Goal: Task Accomplishment & Management: Use online tool/utility

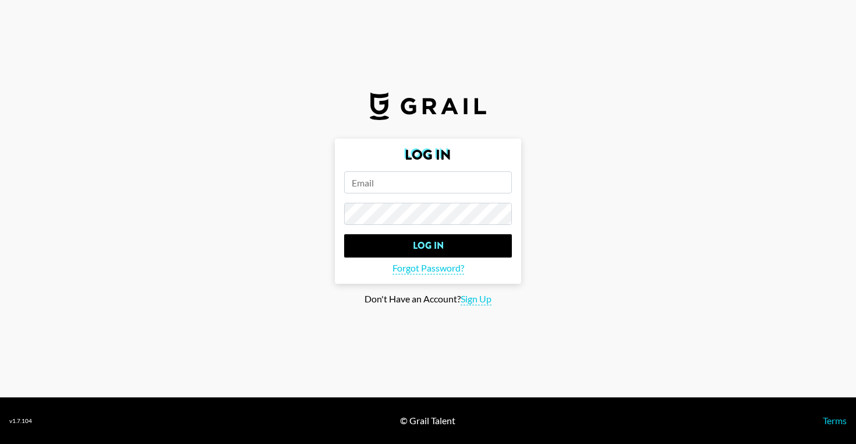
click at [374, 193] on input "email" at bounding box center [428, 182] width 168 height 22
paste input "[EMAIL_ADDRESS][DOMAIN_NAME]"
type input "[EMAIL_ADDRESS][DOMAIN_NAME]"
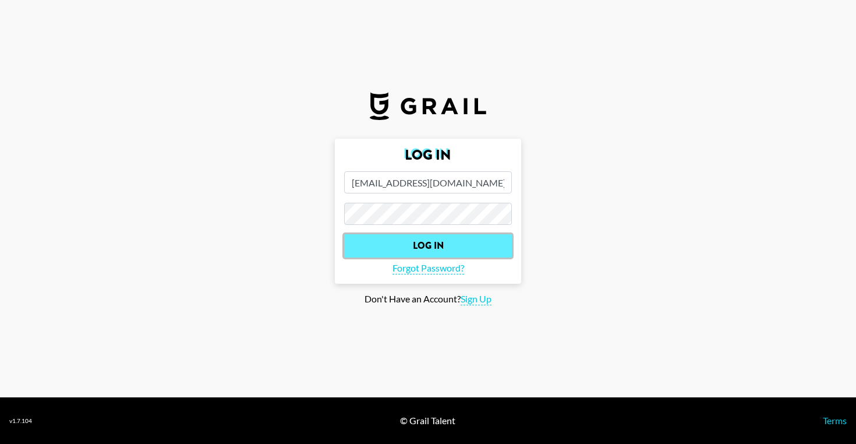
click at [411, 249] on input "Log In" at bounding box center [428, 245] width 168 height 23
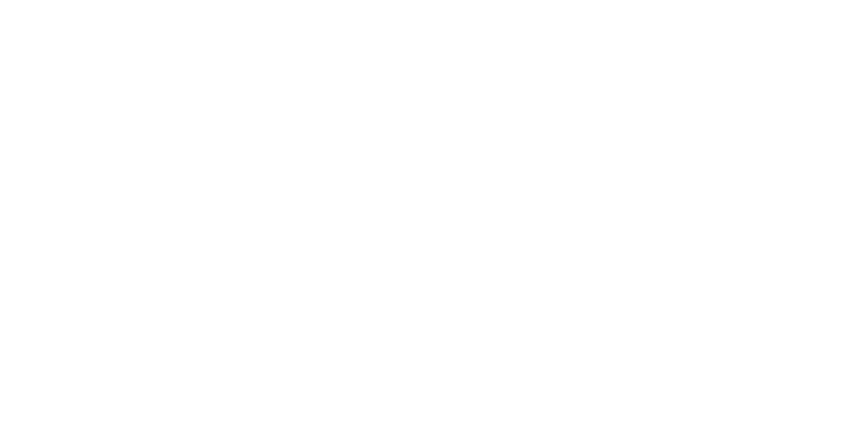
select select "Song"
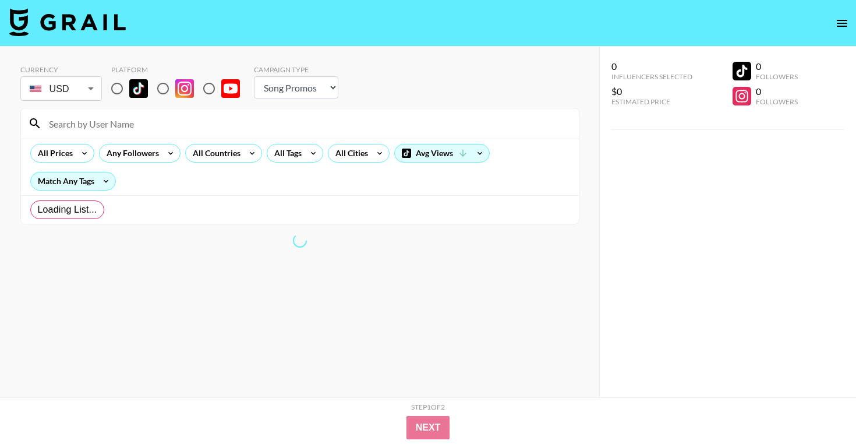
radio input "true"
select select "Brand"
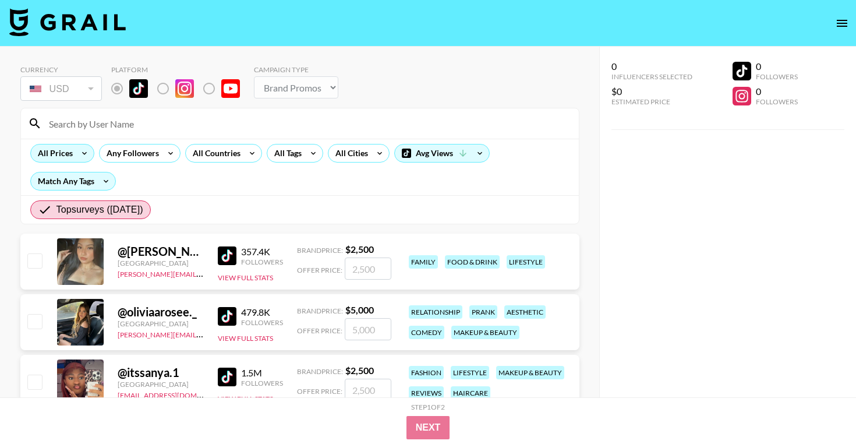
click at [65, 154] on div "All Prices" at bounding box center [53, 152] width 44 height 17
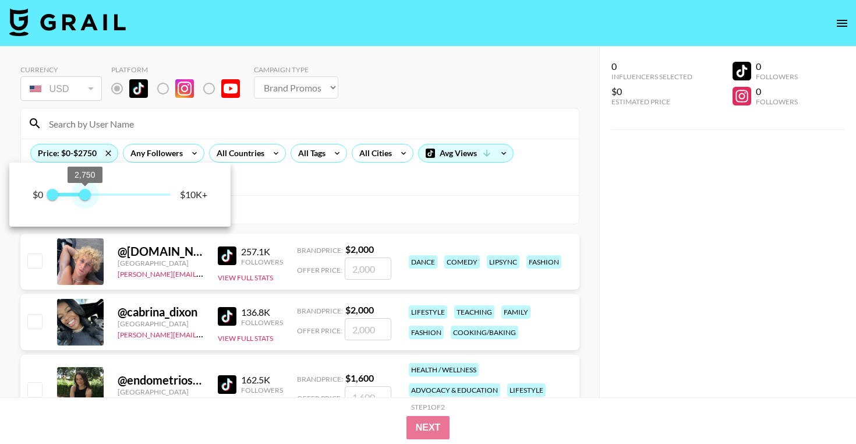
type input "2500"
drag, startPoint x: 169, startPoint y: 193, endPoint x: 83, endPoint y: 194, distance: 85.6
click at [83, 194] on span "2,500" at bounding box center [82, 195] width 12 height 12
click at [284, 185] on div at bounding box center [428, 222] width 856 height 444
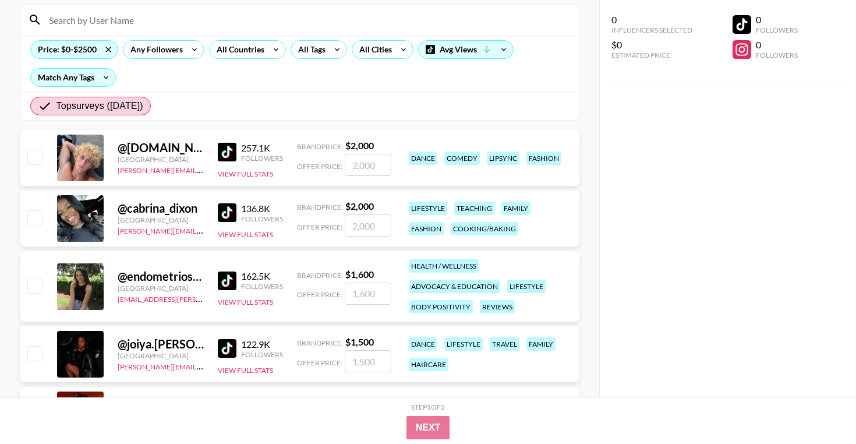
scroll to position [104, 0]
click at [223, 154] on img at bounding box center [227, 151] width 19 height 19
click at [225, 214] on img at bounding box center [227, 212] width 19 height 19
click at [228, 280] on img at bounding box center [227, 280] width 19 height 19
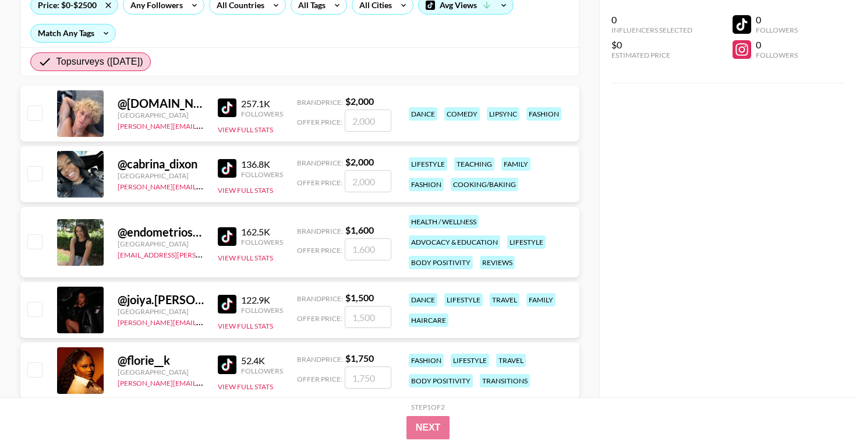
scroll to position [150, 0]
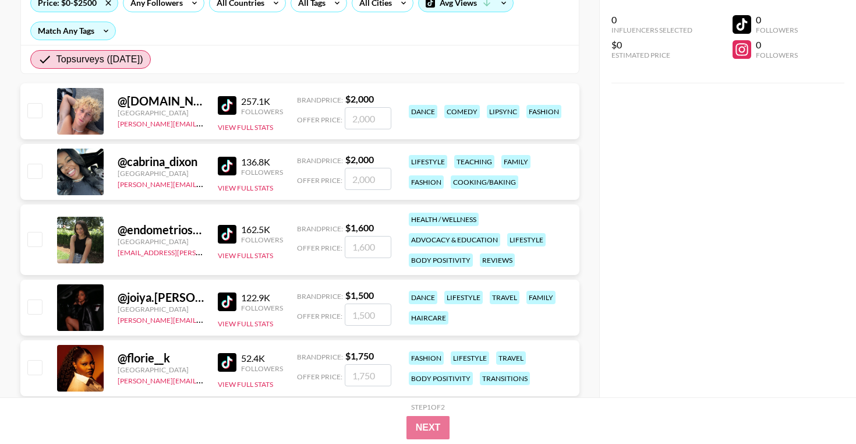
click at [227, 305] on img at bounding box center [227, 301] width 19 height 19
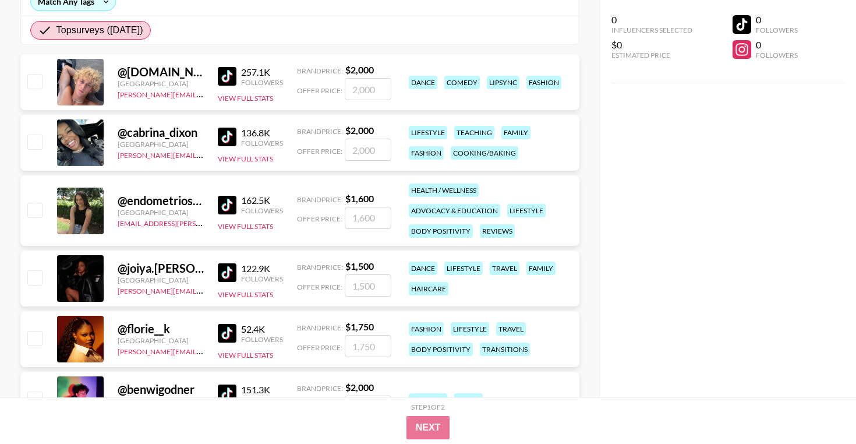
click at [228, 335] on img at bounding box center [227, 333] width 19 height 19
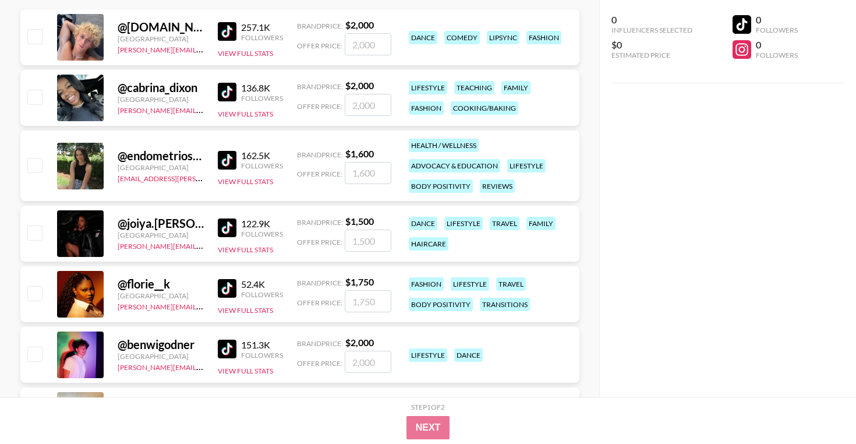
scroll to position [228, 0]
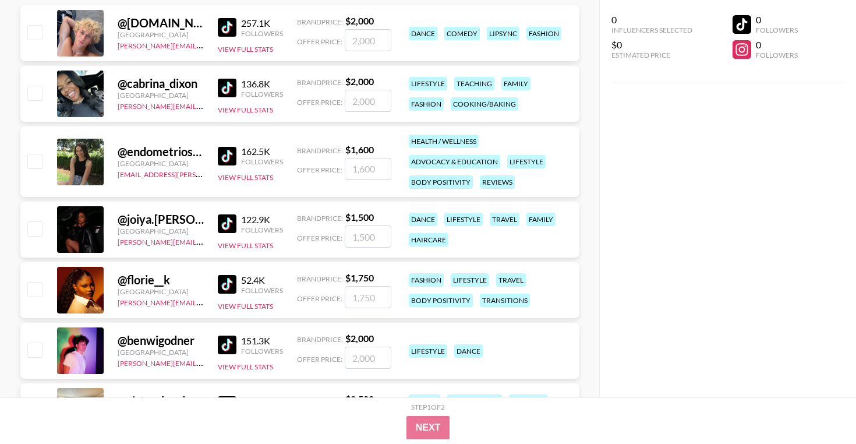
click at [228, 338] on img at bounding box center [227, 345] width 19 height 19
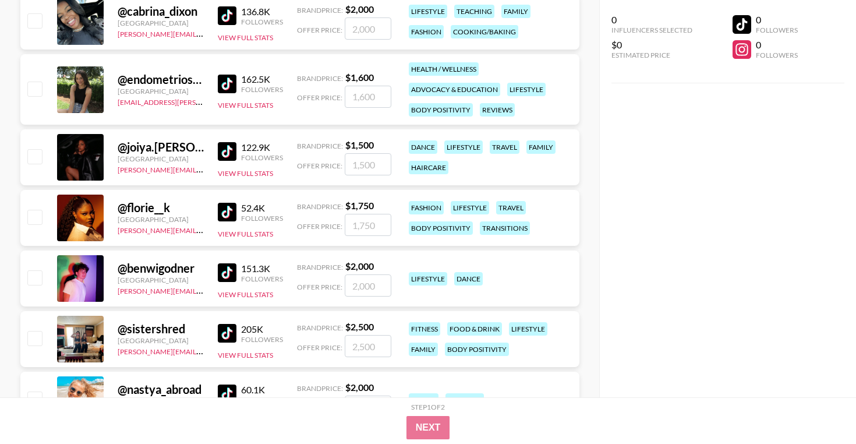
scroll to position [320, 0]
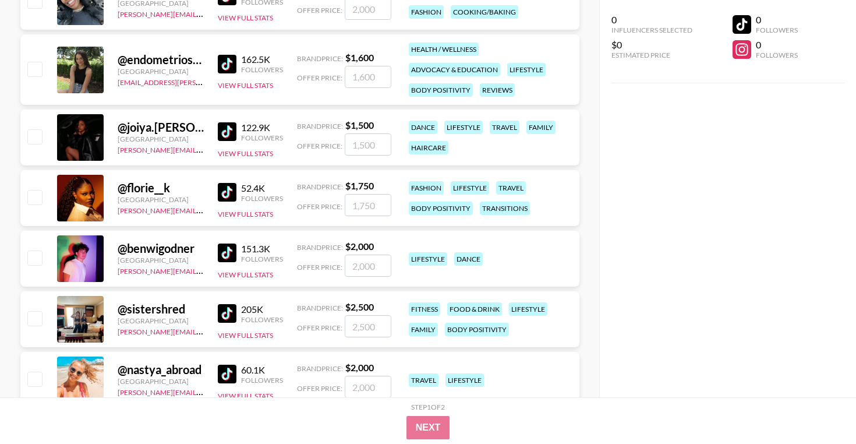
click at [223, 311] on img at bounding box center [227, 313] width 19 height 19
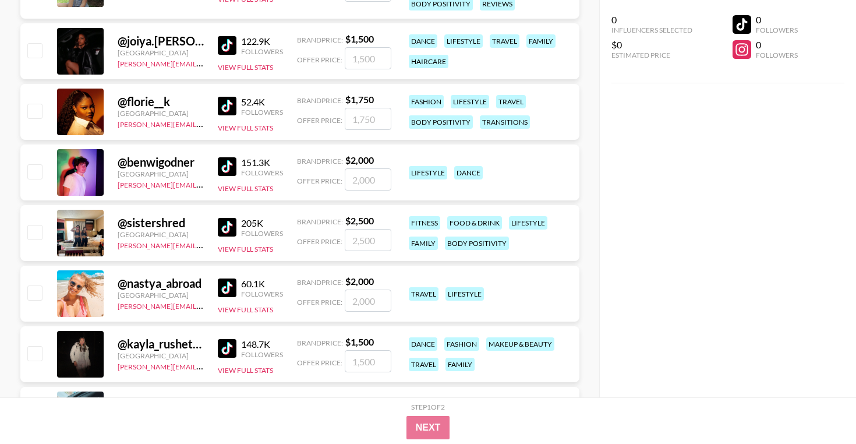
click at [225, 288] on img at bounding box center [227, 287] width 19 height 19
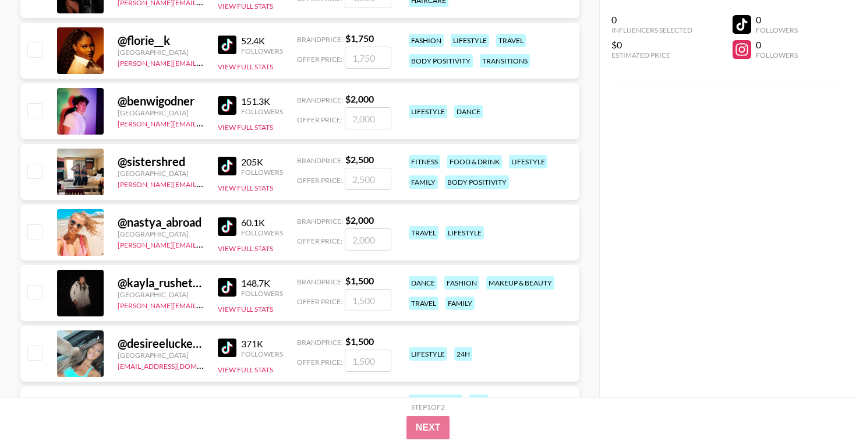
scroll to position [476, 0]
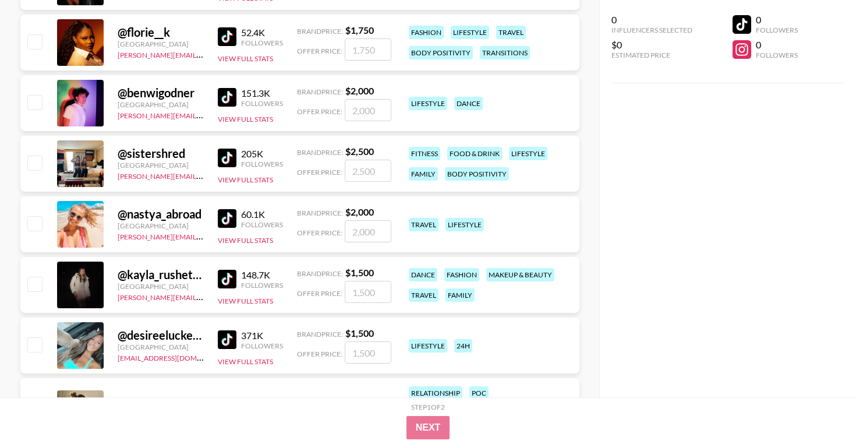
click at [225, 285] on img at bounding box center [227, 279] width 19 height 19
click at [226, 334] on img at bounding box center [227, 339] width 19 height 19
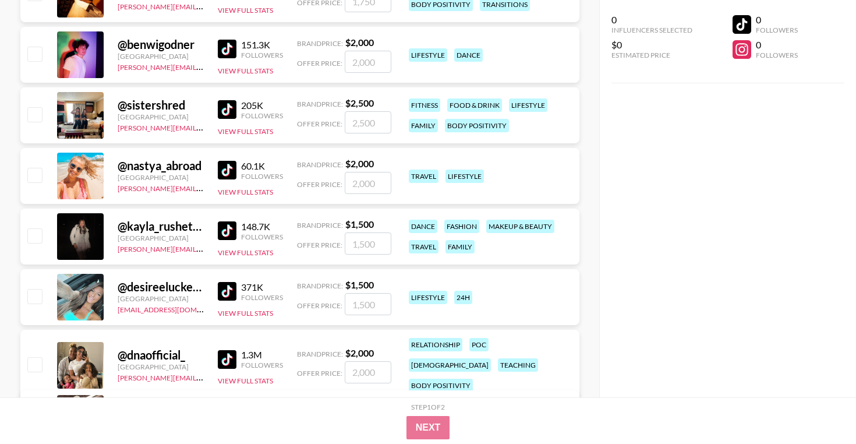
click at [227, 350] on img at bounding box center [227, 359] width 19 height 19
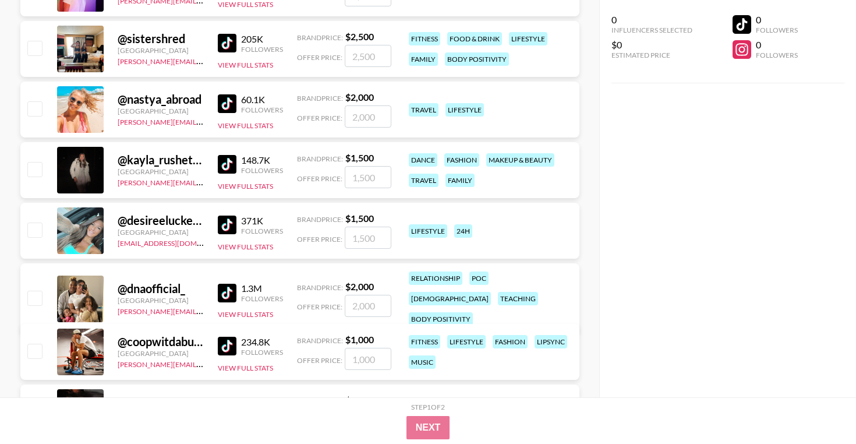
scroll to position [608, 0]
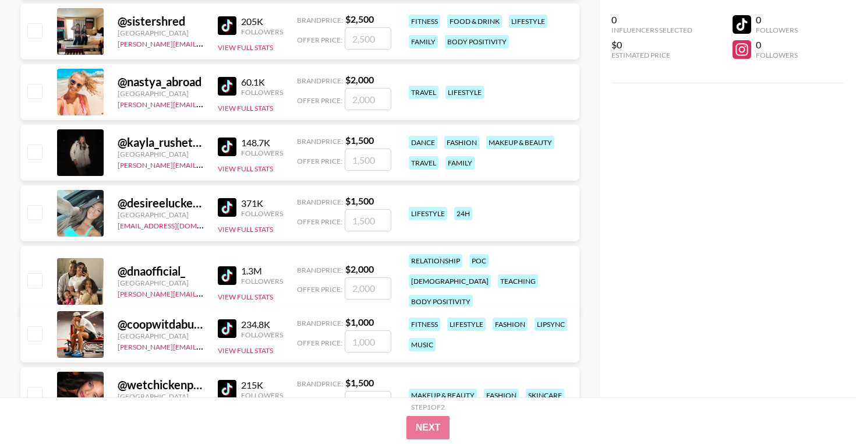
click at [231, 326] on img at bounding box center [227, 328] width 19 height 19
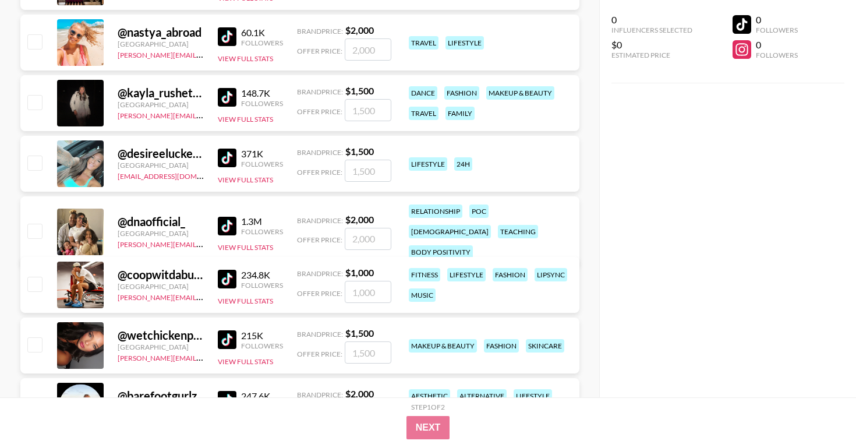
scroll to position [664, 0]
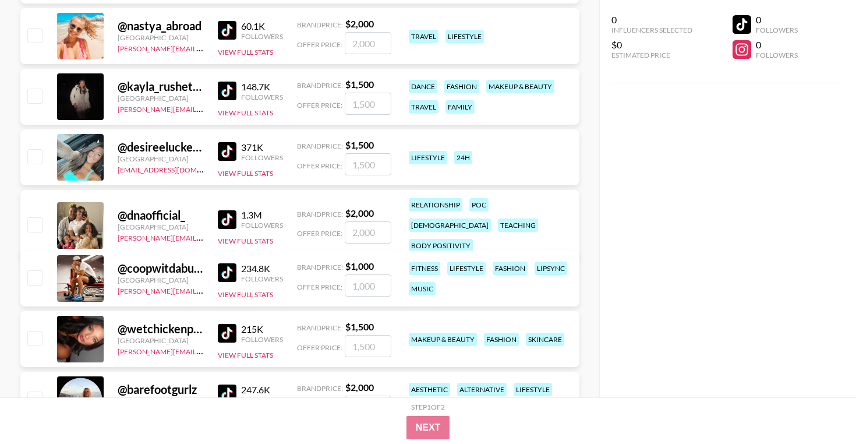
click at [231, 331] on img at bounding box center [227, 333] width 19 height 19
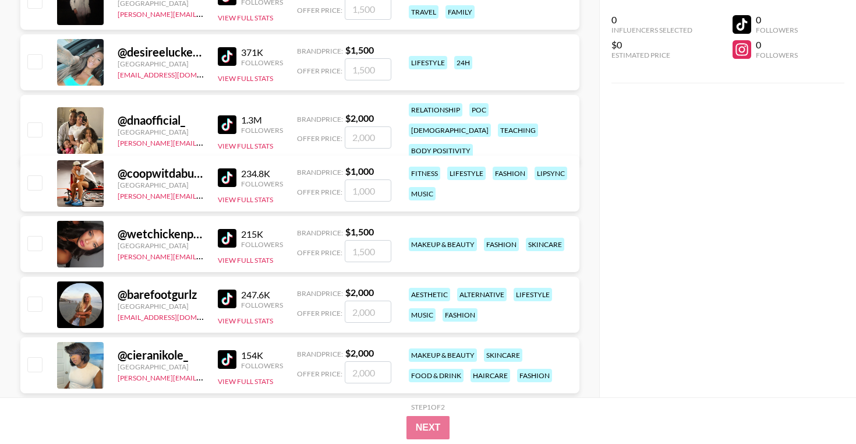
scroll to position [777, 0]
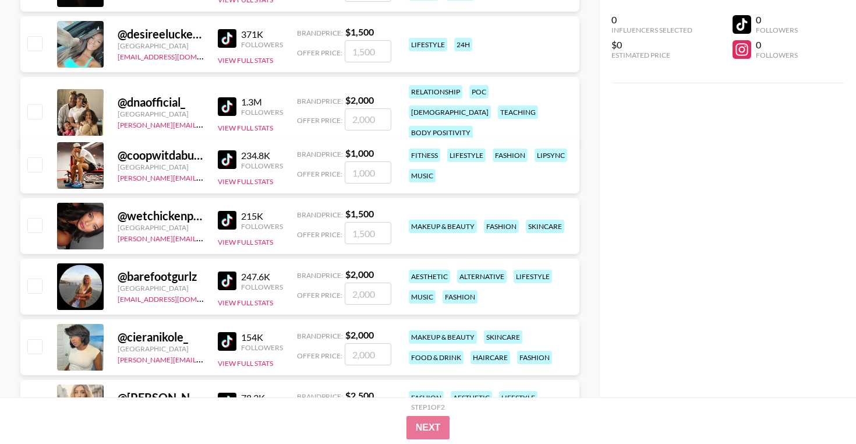
click at [227, 278] on img at bounding box center [227, 280] width 19 height 19
click at [223, 339] on img at bounding box center [227, 341] width 19 height 19
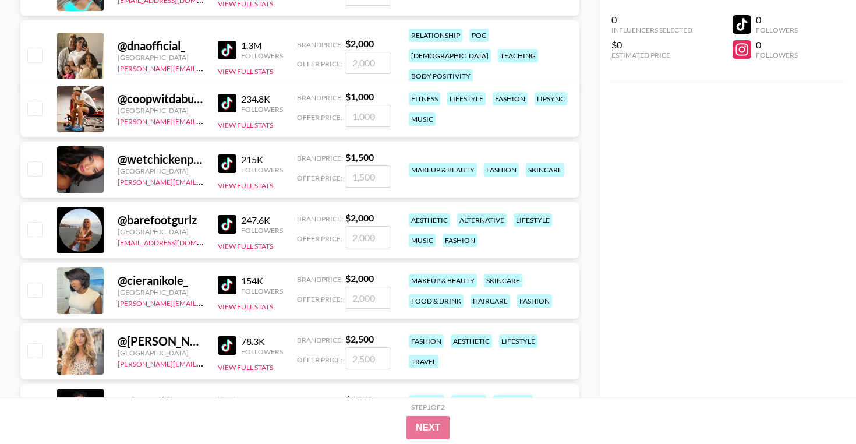
scroll to position [834, 0]
click at [223, 339] on img at bounding box center [227, 345] width 19 height 19
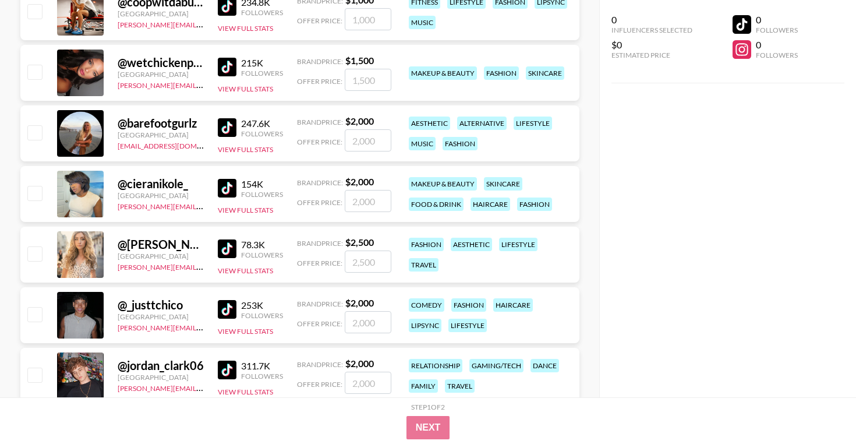
scroll to position [947, 0]
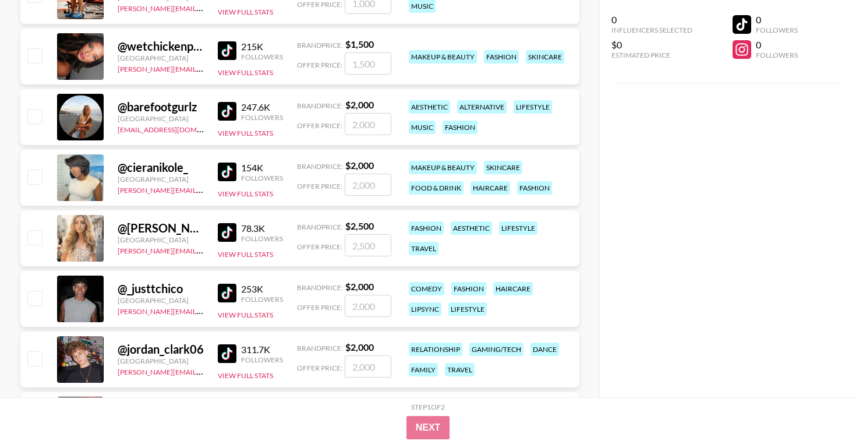
click at [225, 294] on img at bounding box center [227, 293] width 19 height 19
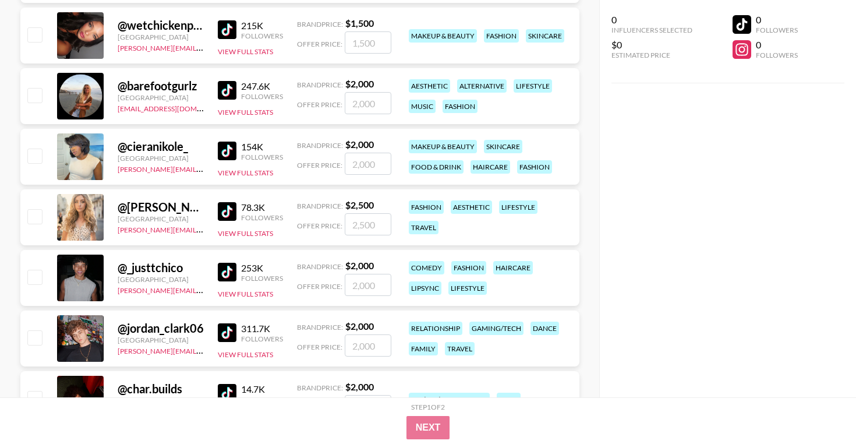
scroll to position [983, 0]
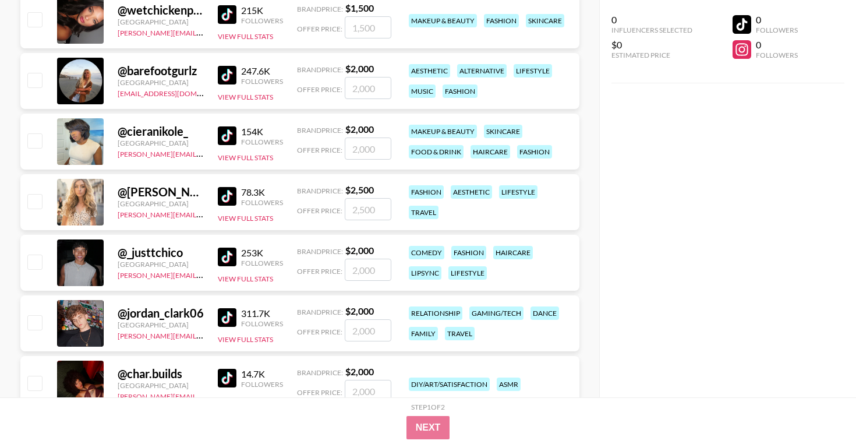
click at [229, 312] on img at bounding box center [227, 317] width 19 height 19
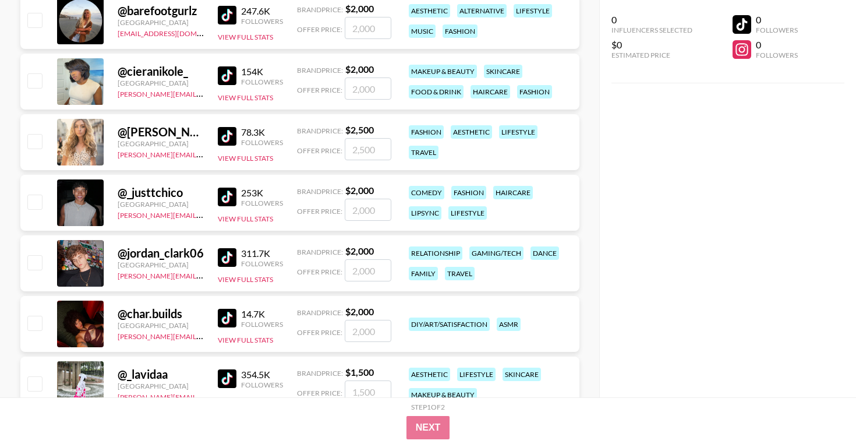
scroll to position [1092, 0]
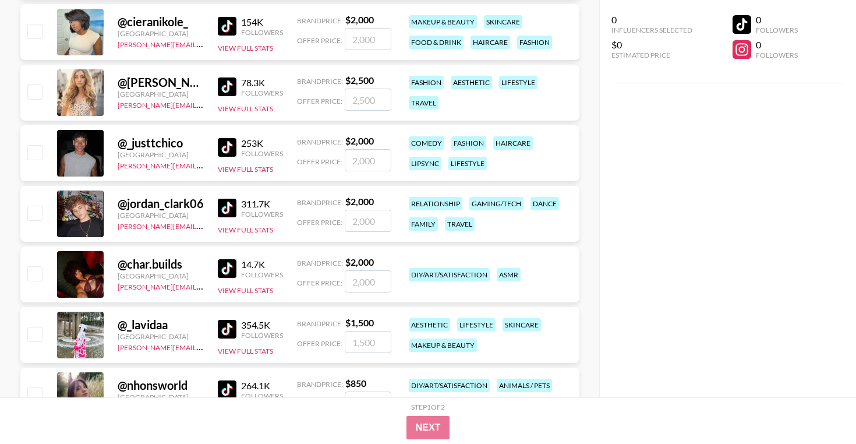
click at [222, 327] on img at bounding box center [227, 329] width 19 height 19
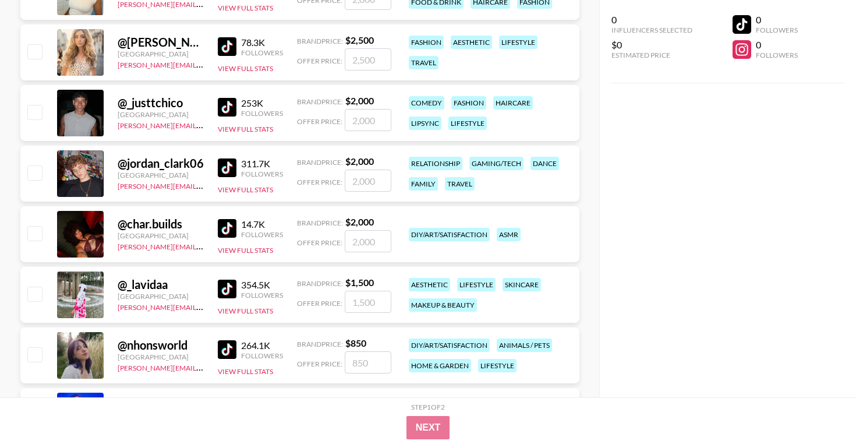
click at [222, 343] on img at bounding box center [227, 349] width 19 height 19
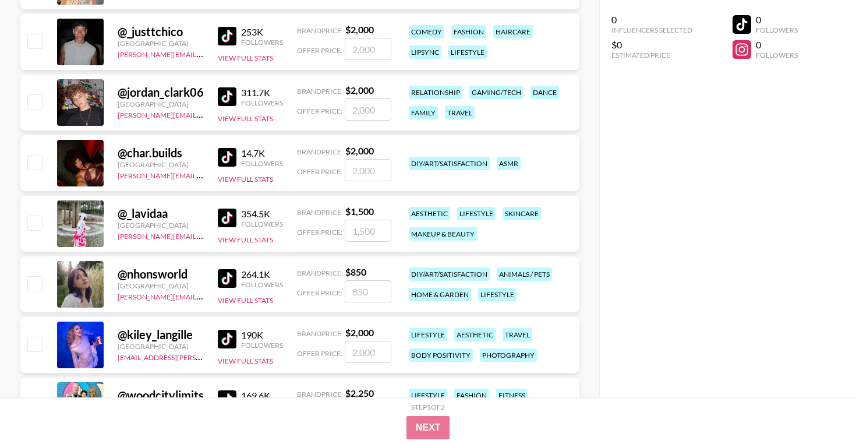
click at [224, 338] on img at bounding box center [227, 339] width 19 height 19
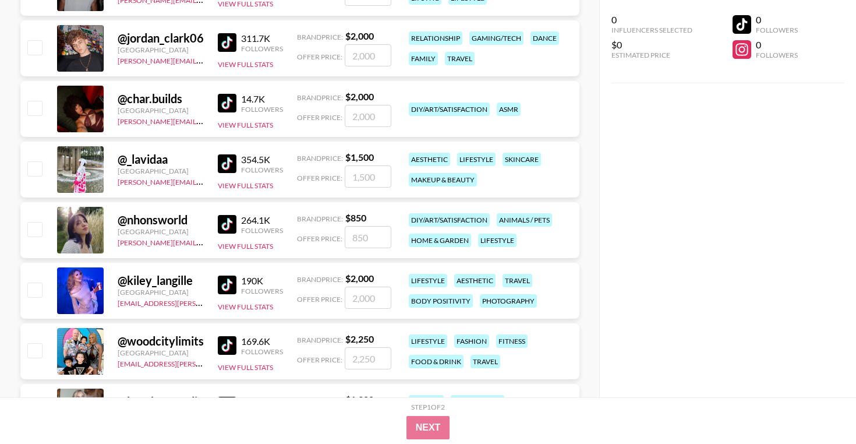
scroll to position [1259, 0]
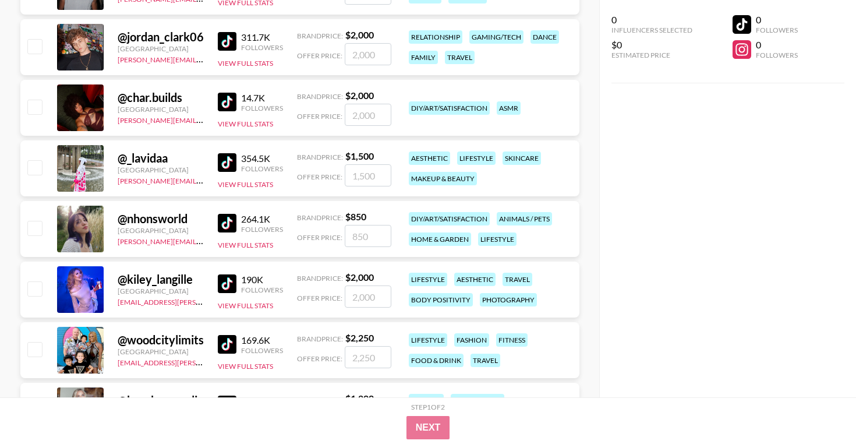
click at [224, 338] on img at bounding box center [227, 344] width 19 height 19
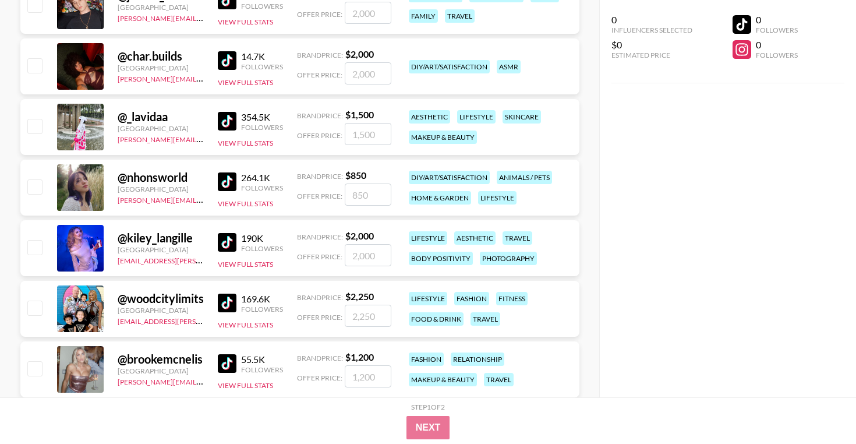
scroll to position [1308, 0]
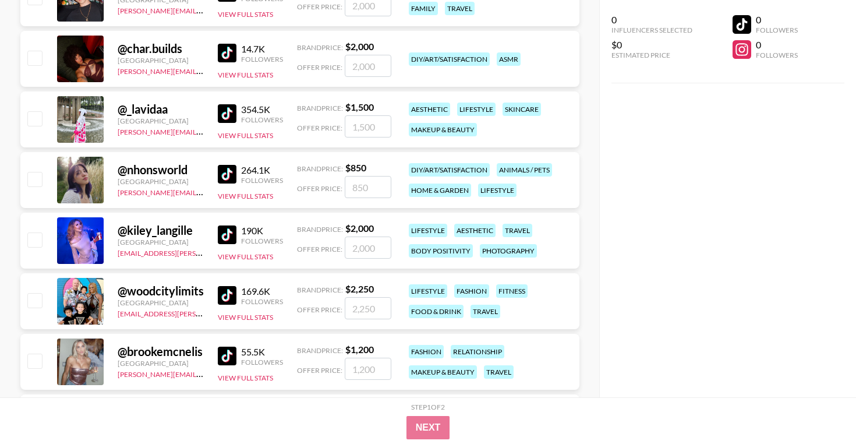
click at [224, 356] on img at bounding box center [227, 356] width 19 height 19
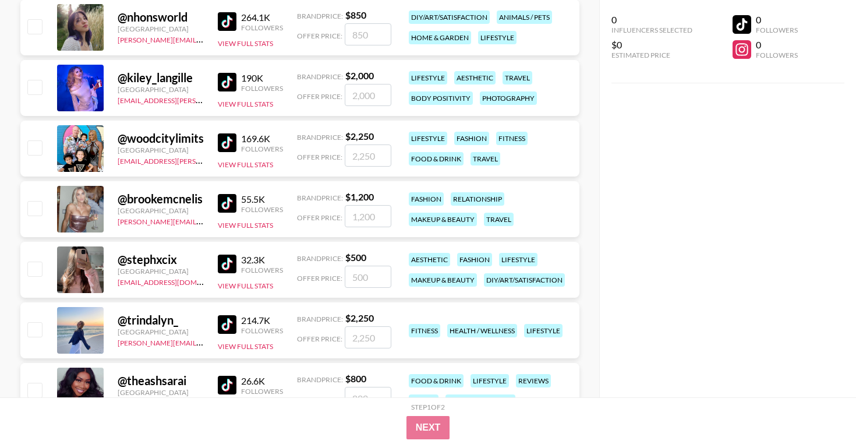
scroll to position [1461, 0]
click at [229, 321] on img at bounding box center [227, 324] width 19 height 19
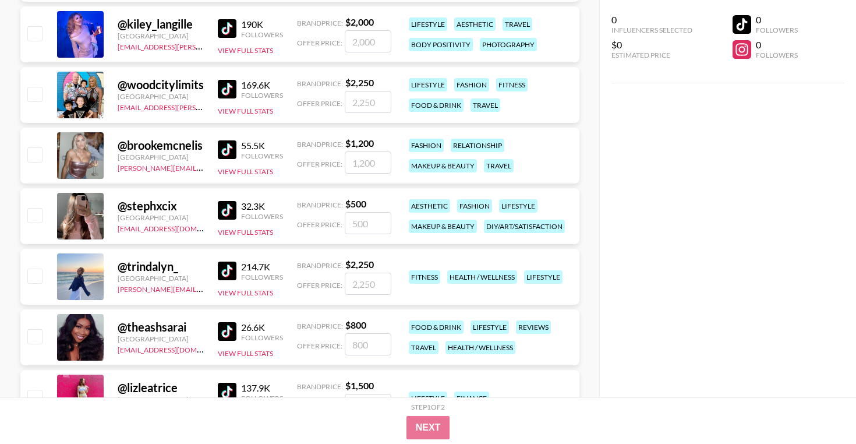
scroll to position [1514, 0]
click at [228, 329] on img at bounding box center [227, 331] width 19 height 19
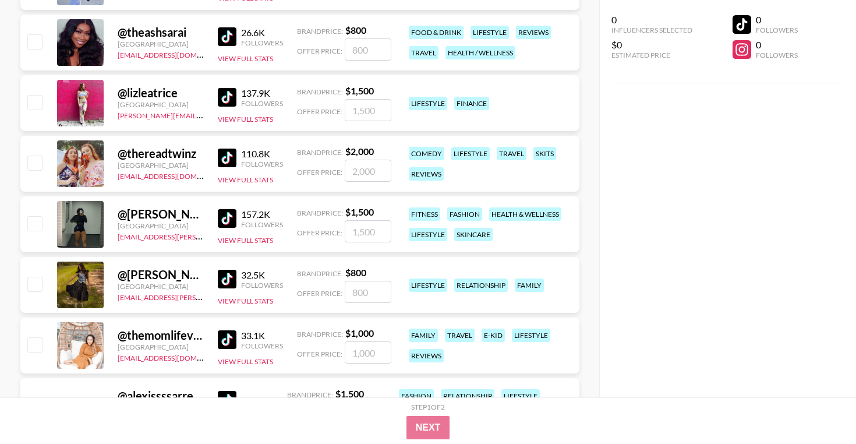
scroll to position [1810, 0]
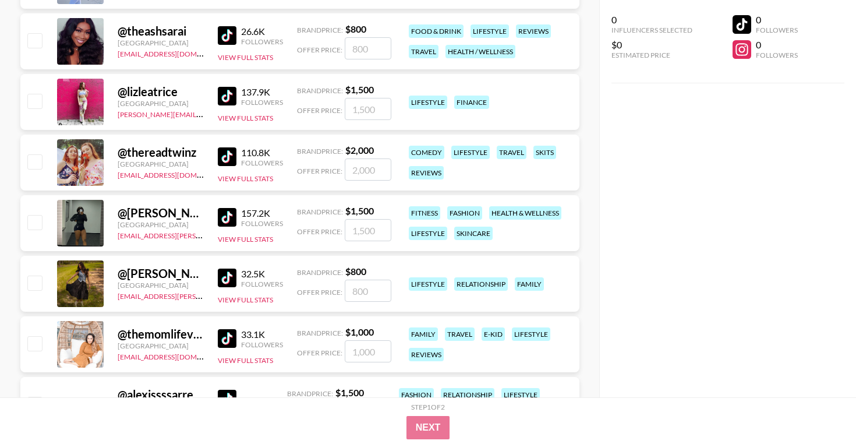
click at [226, 97] on img at bounding box center [227, 96] width 19 height 19
click at [222, 158] on img at bounding box center [227, 156] width 19 height 19
click at [226, 220] on img at bounding box center [227, 217] width 19 height 19
click at [224, 271] on img at bounding box center [227, 278] width 19 height 19
click at [227, 336] on img at bounding box center [227, 338] width 19 height 19
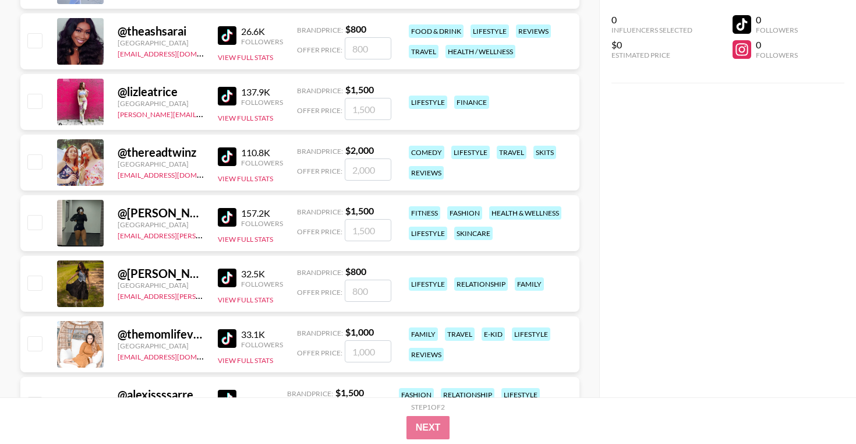
scroll to position [1878, 0]
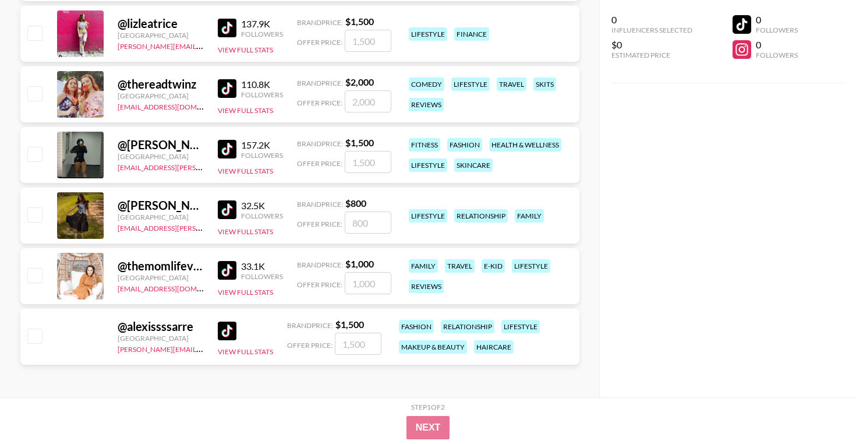
click at [227, 336] on img at bounding box center [227, 331] width 19 height 19
